Goal: Information Seeking & Learning: Find specific fact

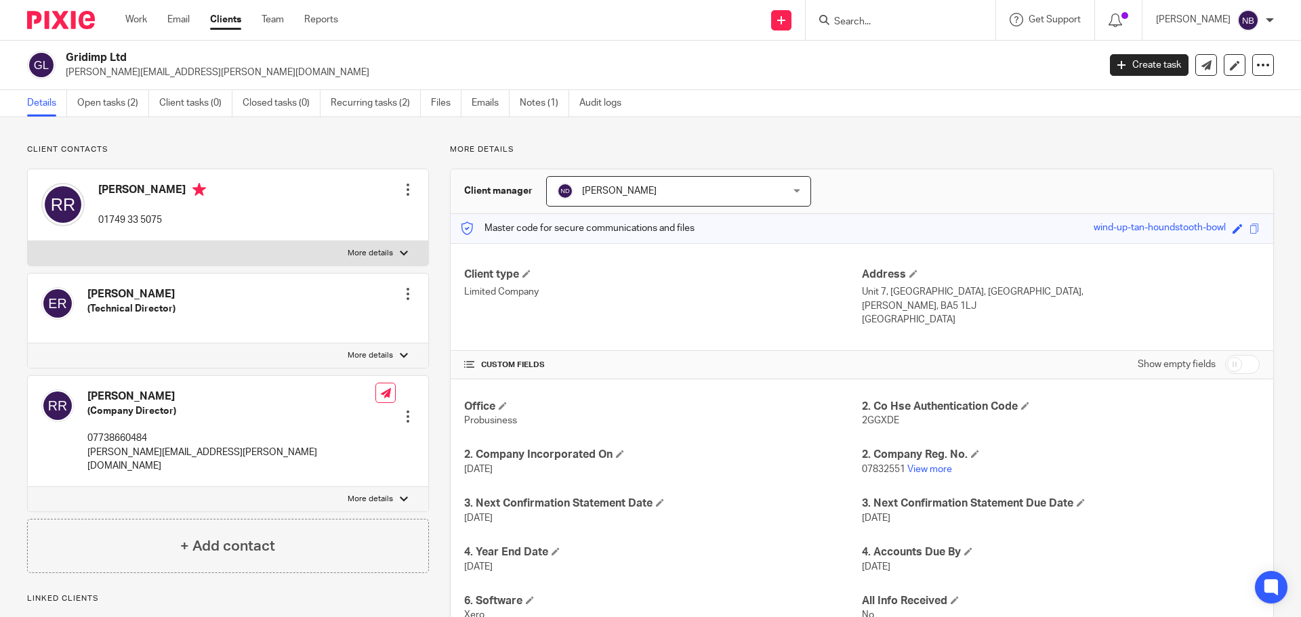
scroll to position [449, 0]
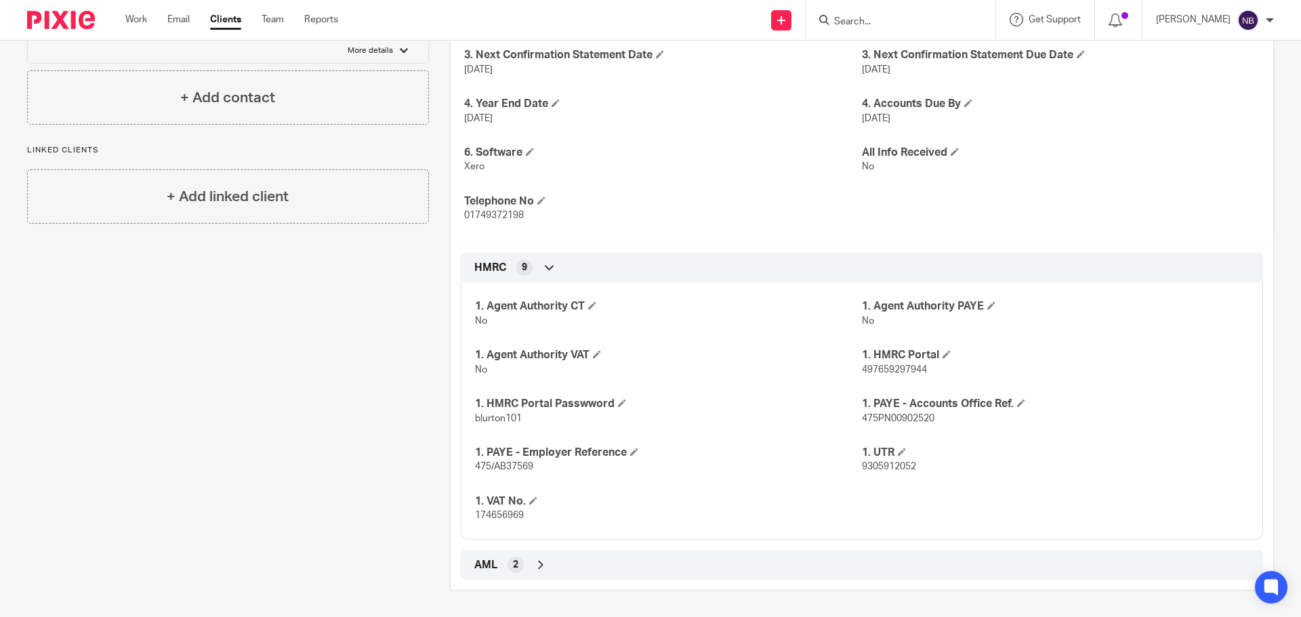
drag, startPoint x: 888, startPoint y: 404, endPoint x: 942, endPoint y: 422, distance: 56.6
click at [888, 404] on h4 "1. PAYE - Accounts Office Ref." at bounding box center [1055, 404] width 387 height 14
drag, startPoint x: 927, startPoint y: 367, endPoint x: 855, endPoint y: 375, distance: 72.3
click at [862, 375] on p "497659297944" at bounding box center [1055, 370] width 387 height 14
copy span "497659297944"
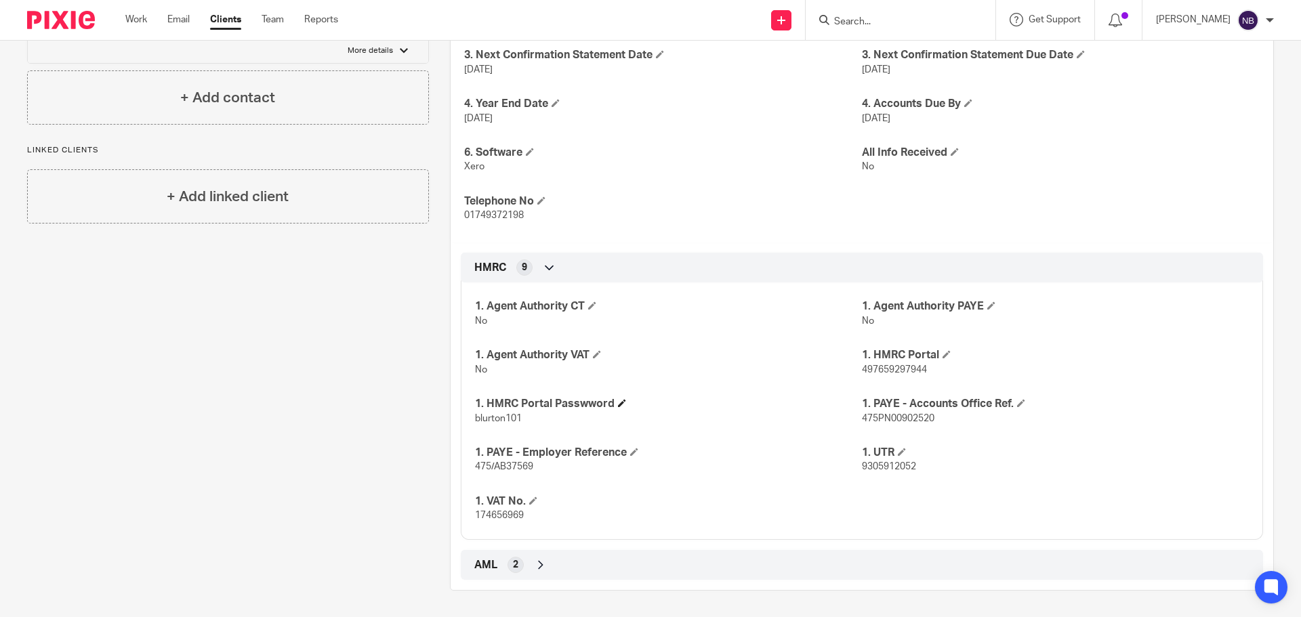
click at [545, 410] on h4 "1. HMRC Portal Passwword" at bounding box center [668, 404] width 387 height 14
drag, startPoint x: 519, startPoint y: 419, endPoint x: 474, endPoint y: 420, distance: 45.4
click at [475, 420] on p "blurton101" at bounding box center [668, 419] width 387 height 14
copy span "blurton101"
click at [123, 13] on div "Work Email Clients Team Reports Work Email Clients Team Reports Settings" at bounding box center [235, 20] width 247 height 40
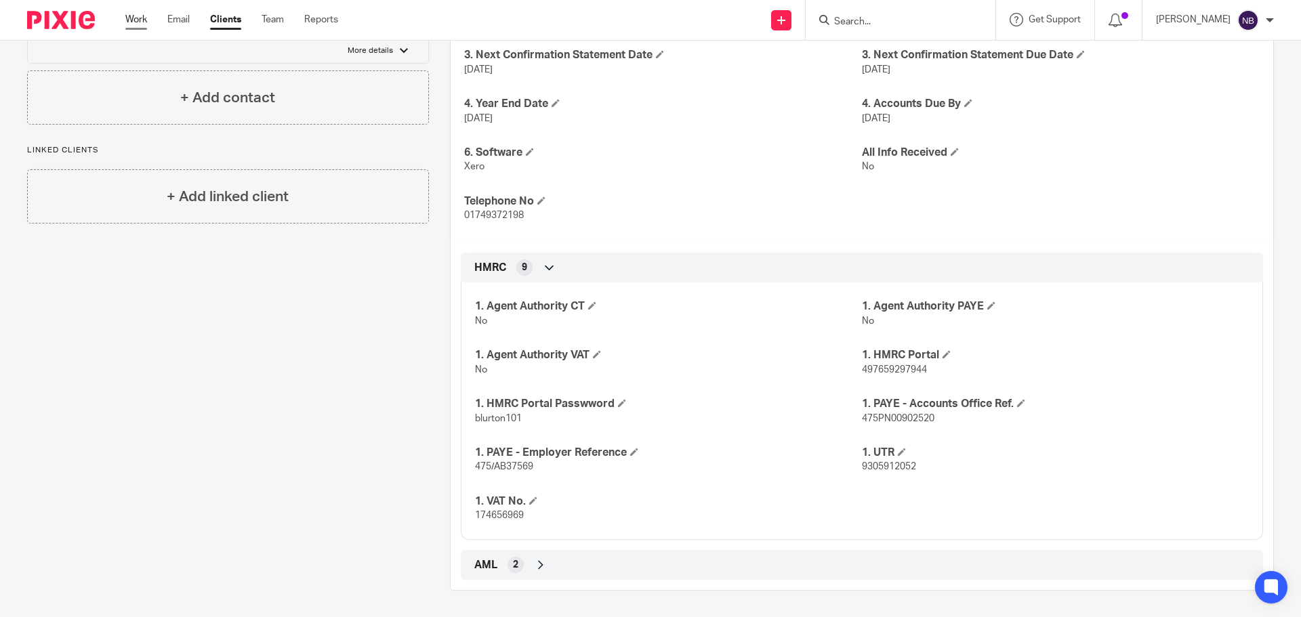
click at [126, 14] on link "Work" at bounding box center [136, 20] width 22 height 14
